Goal: Navigation & Orientation: Find specific page/section

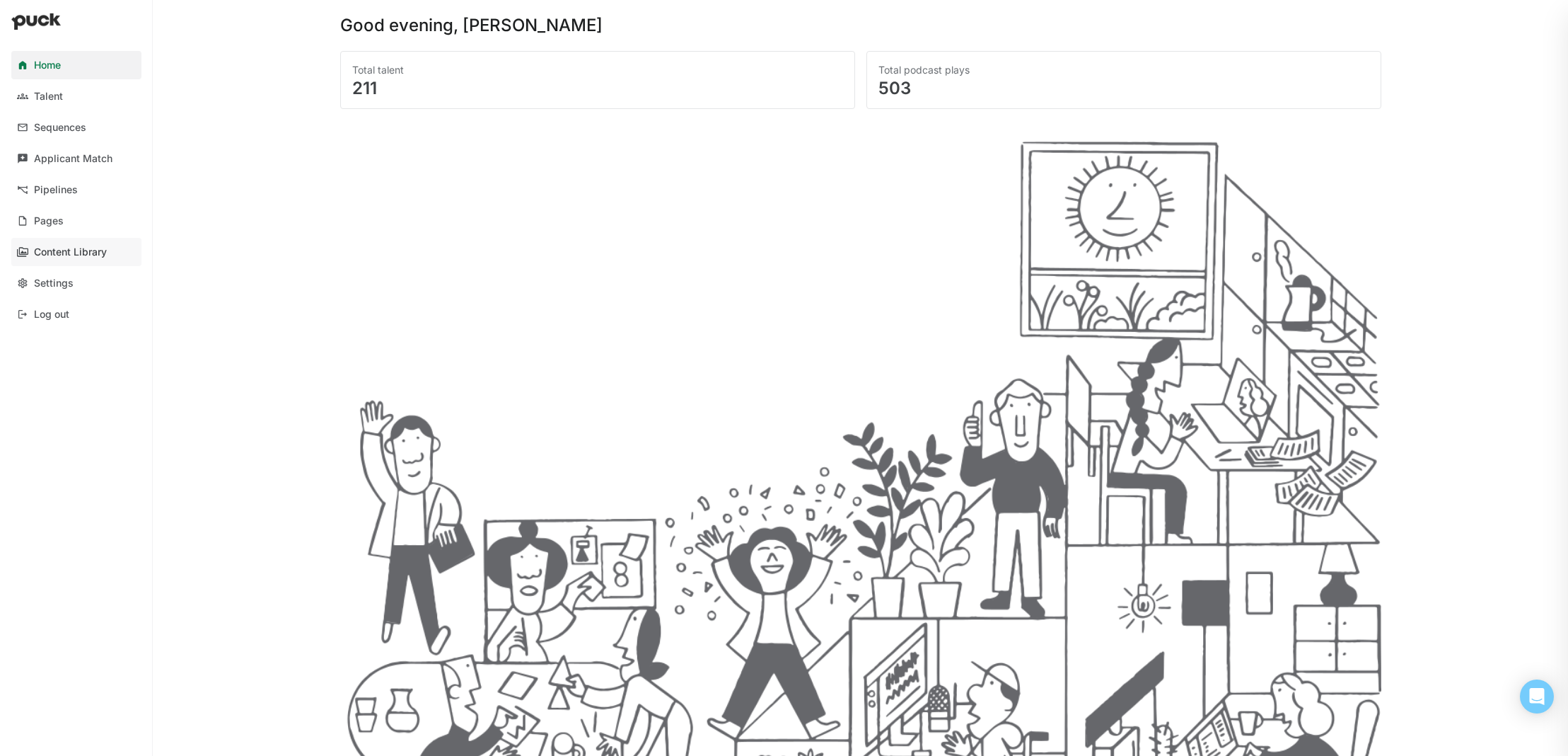
click at [65, 247] on div "Content Library" at bounding box center [70, 253] width 73 height 12
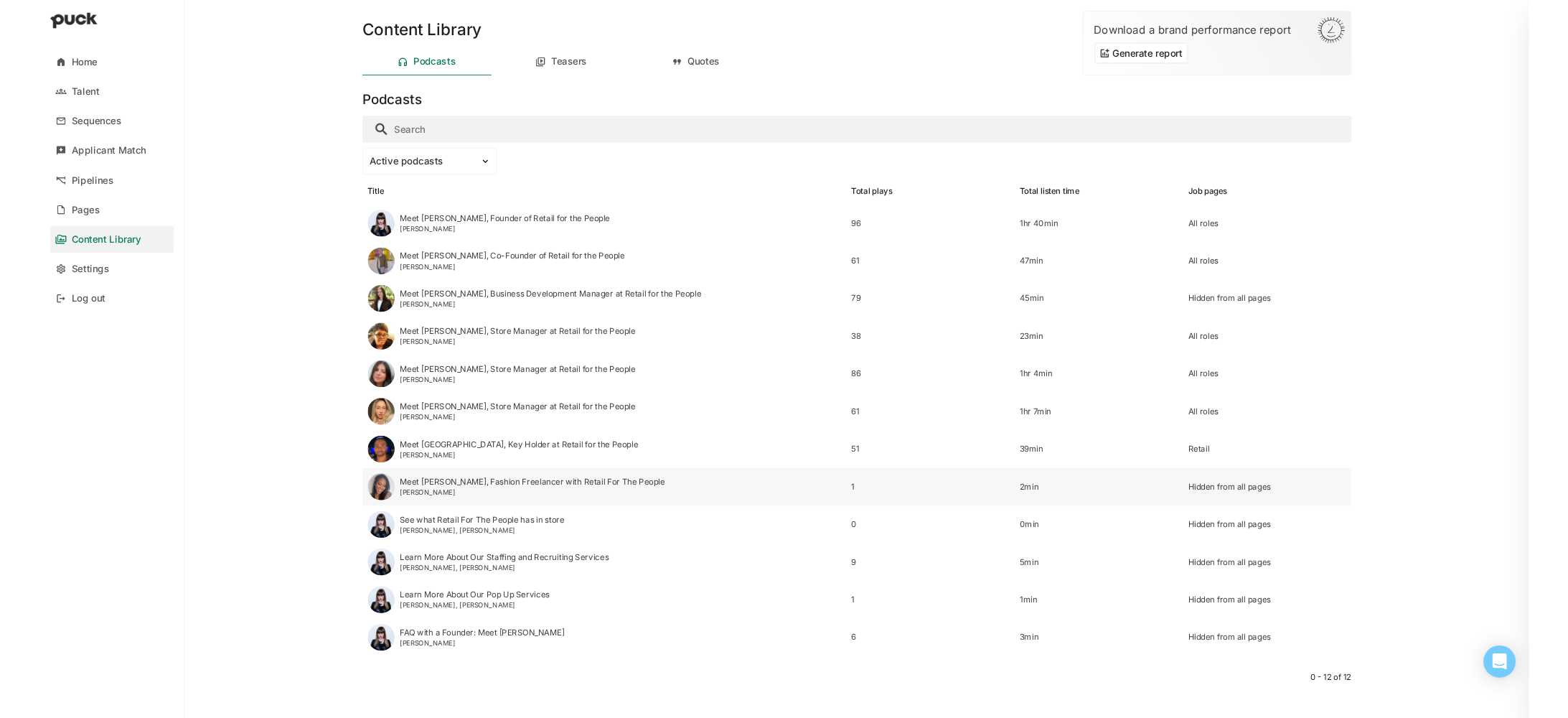
scroll to position [10, 0]
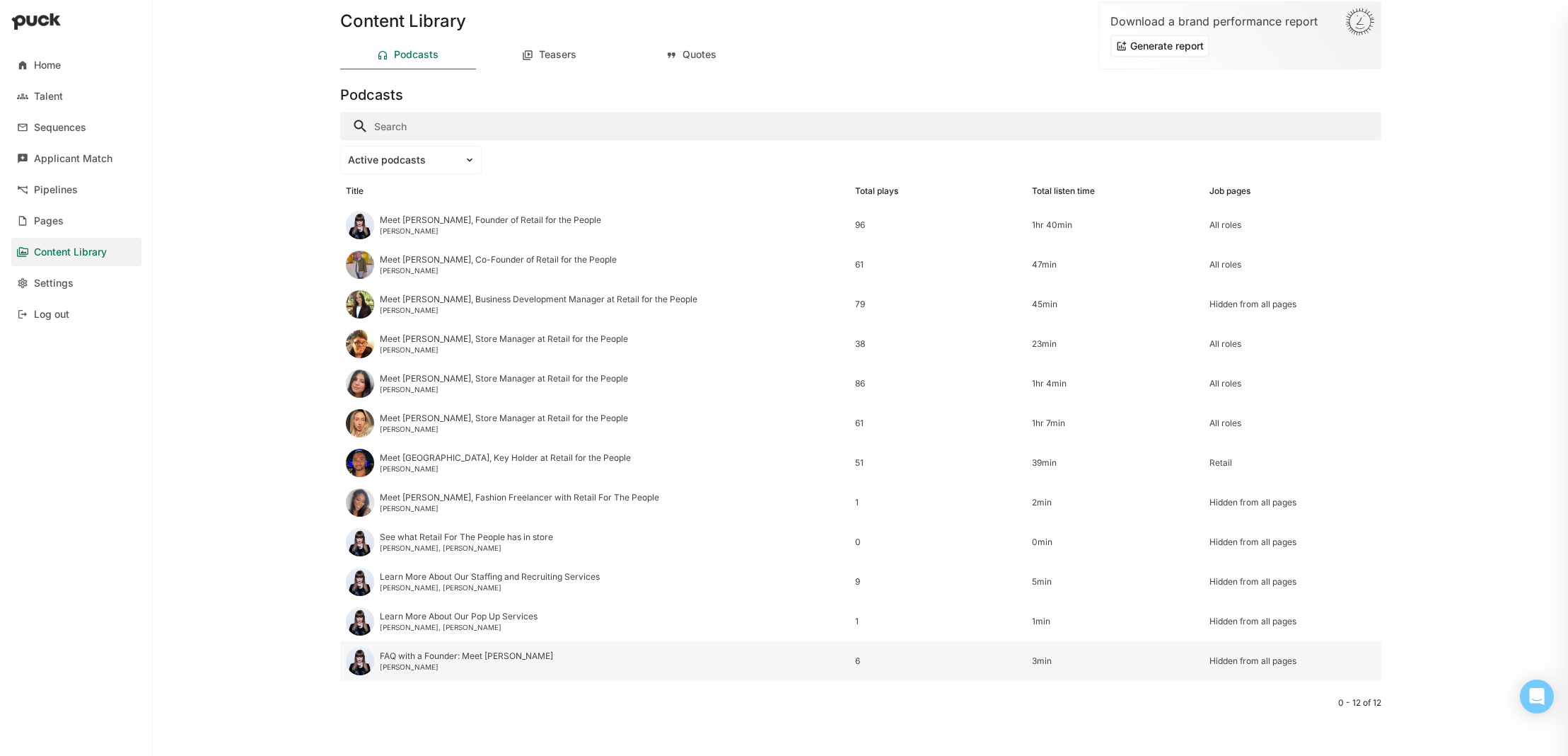
click at [355, 661] on img at bounding box center [360, 660] width 28 height 28
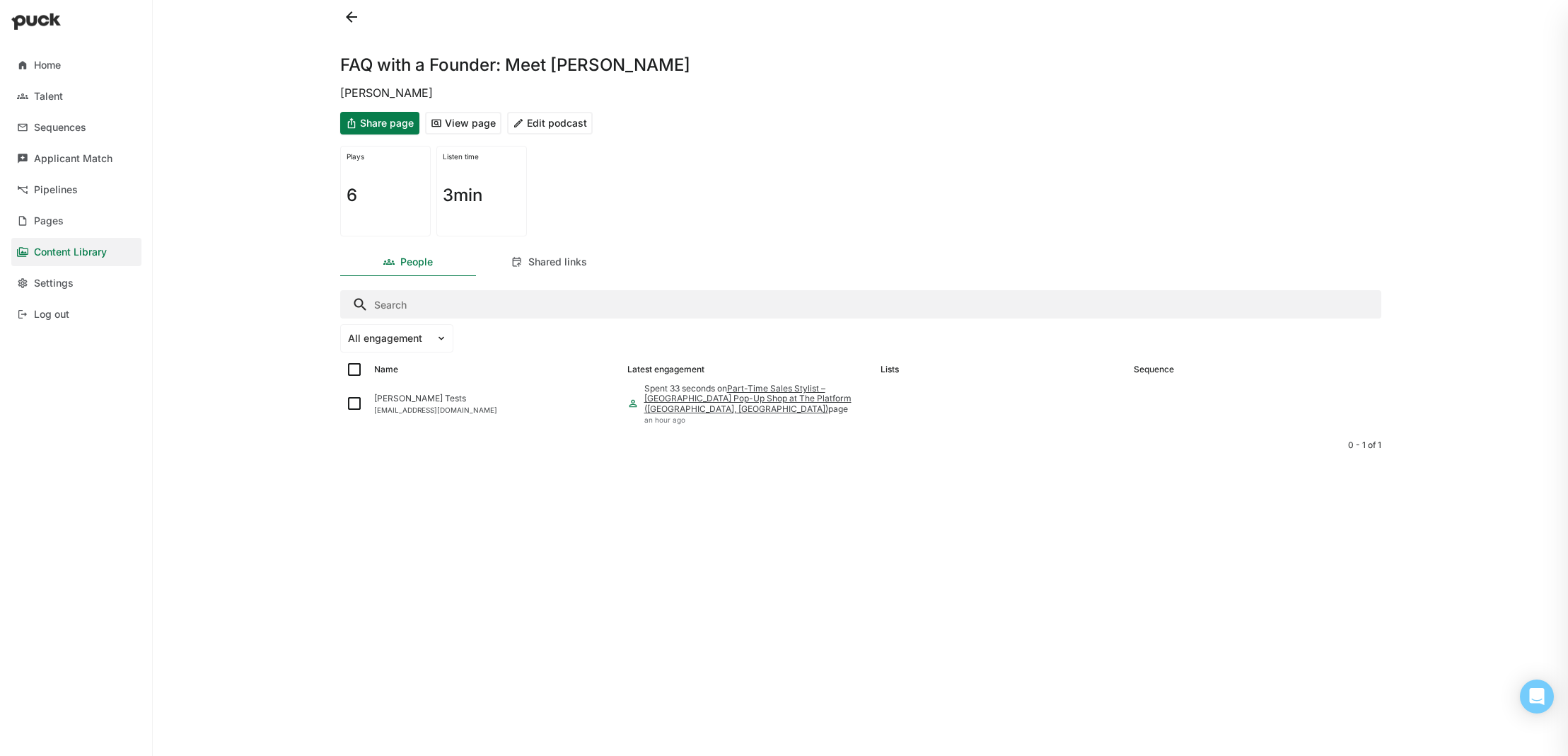
click at [483, 127] on button "View page" at bounding box center [463, 123] width 77 height 23
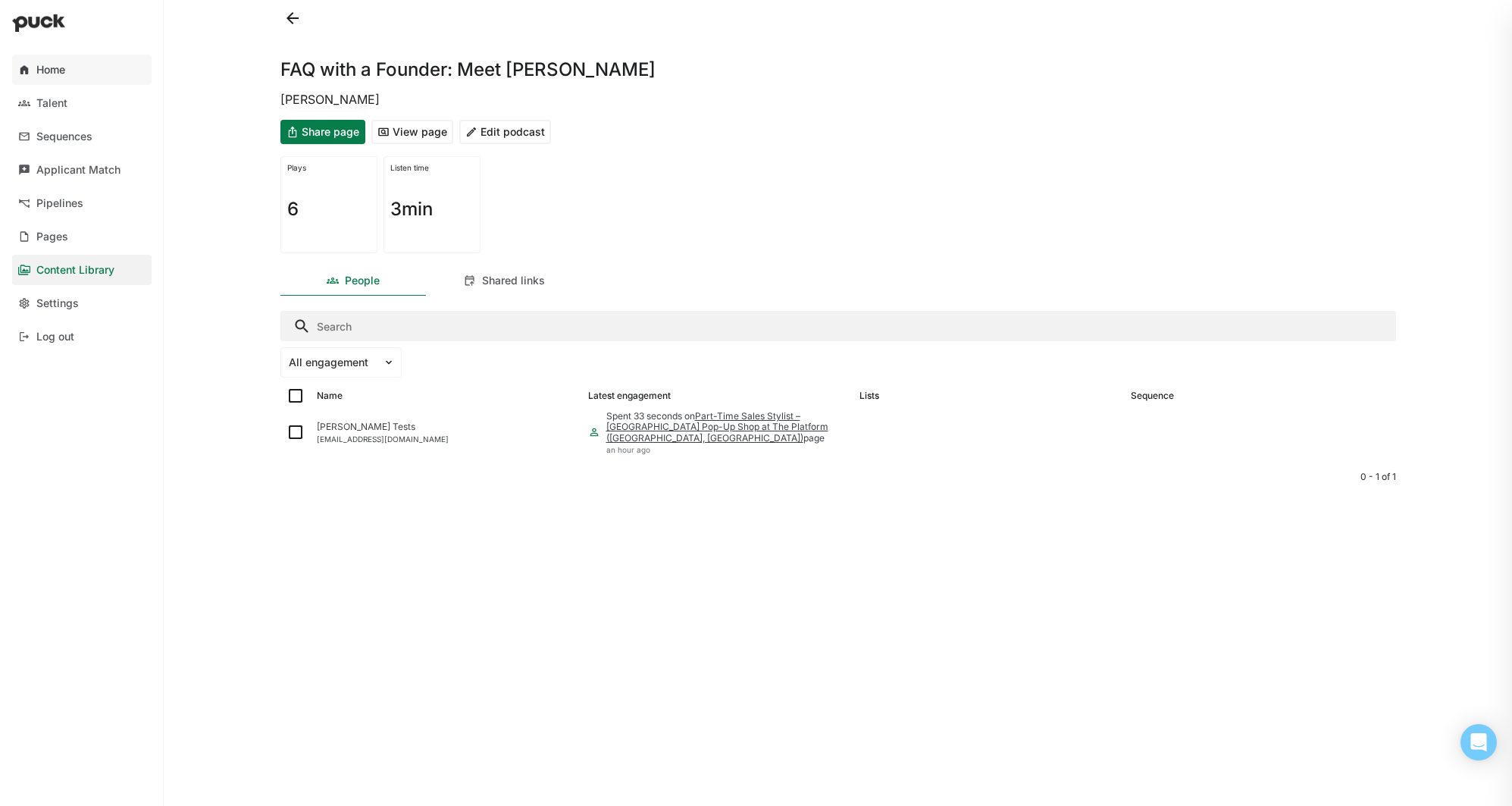
click at [88, 74] on link "Home" at bounding box center [82, 70] width 139 height 30
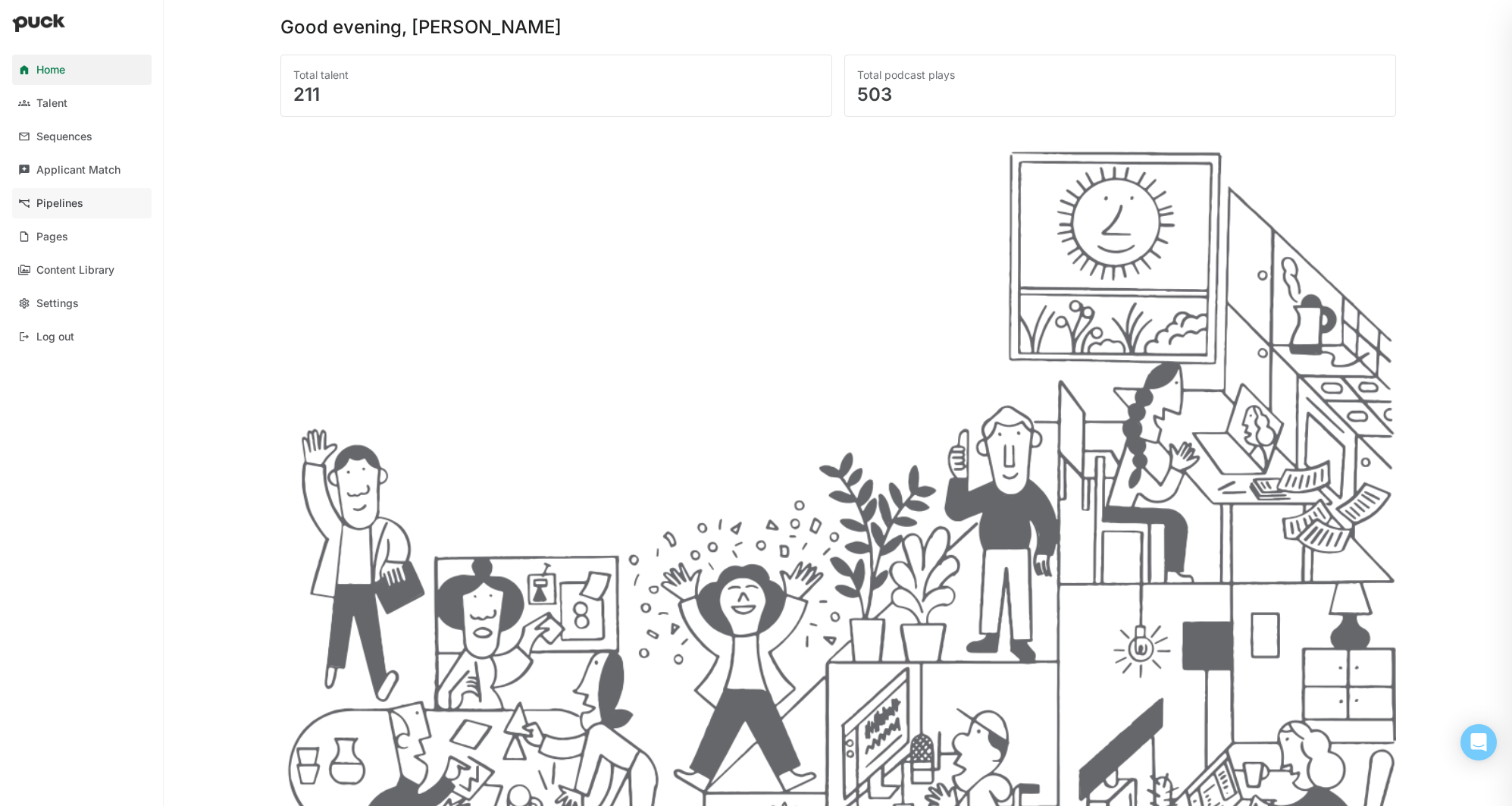
click at [80, 204] on div "Pipelines" at bounding box center [59, 204] width 47 height 13
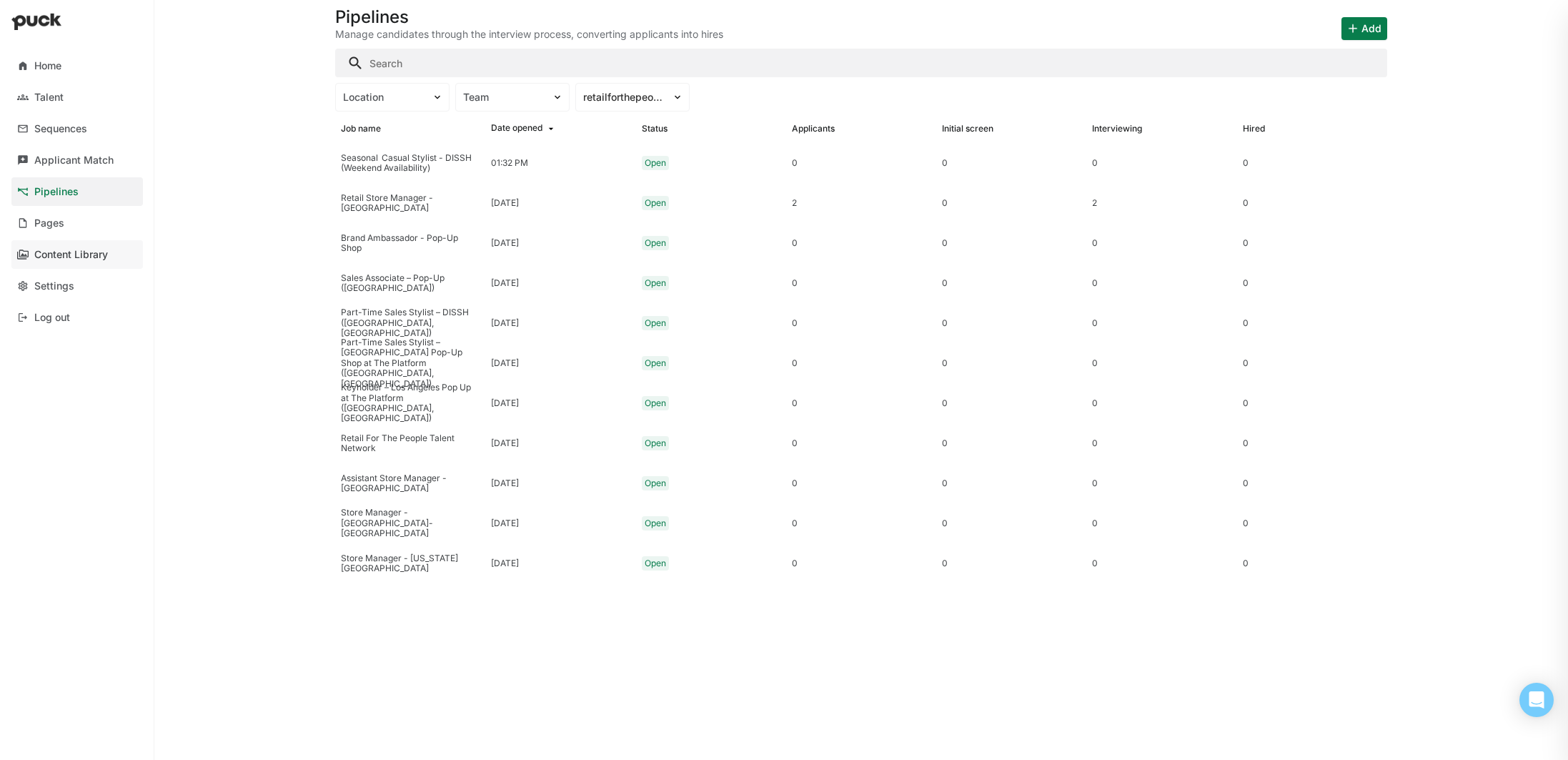
click at [49, 256] on div "Content Library" at bounding box center [70, 255] width 73 height 12
